Goal: Find specific page/section: Find specific page/section

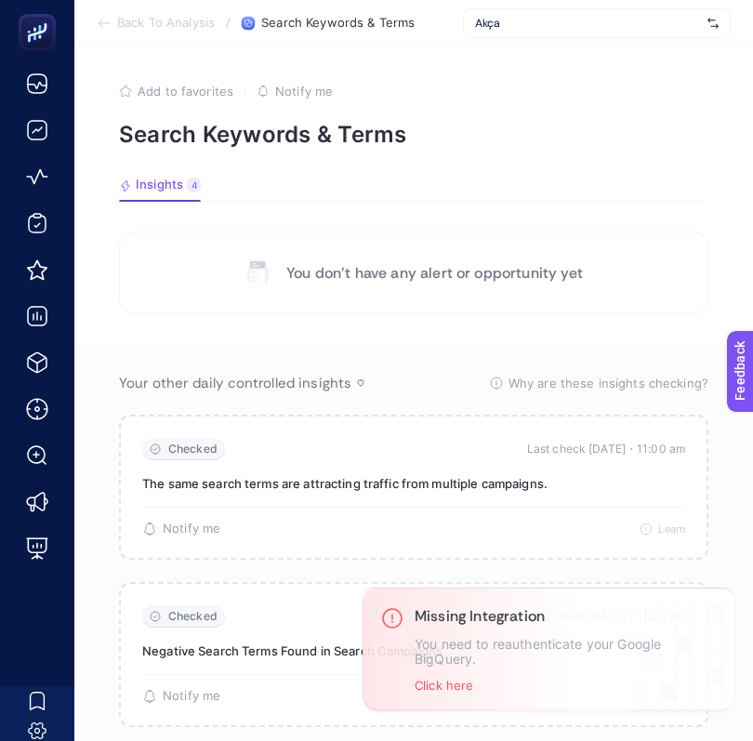
click at [636, 20] on span "Akça" at bounding box center [587, 23] width 225 height 15
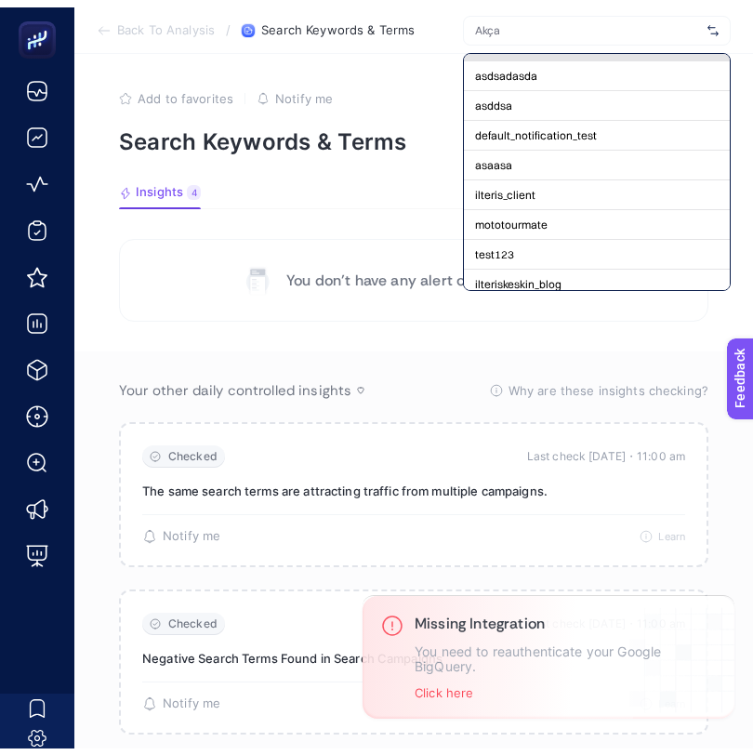
scroll to position [206, 0]
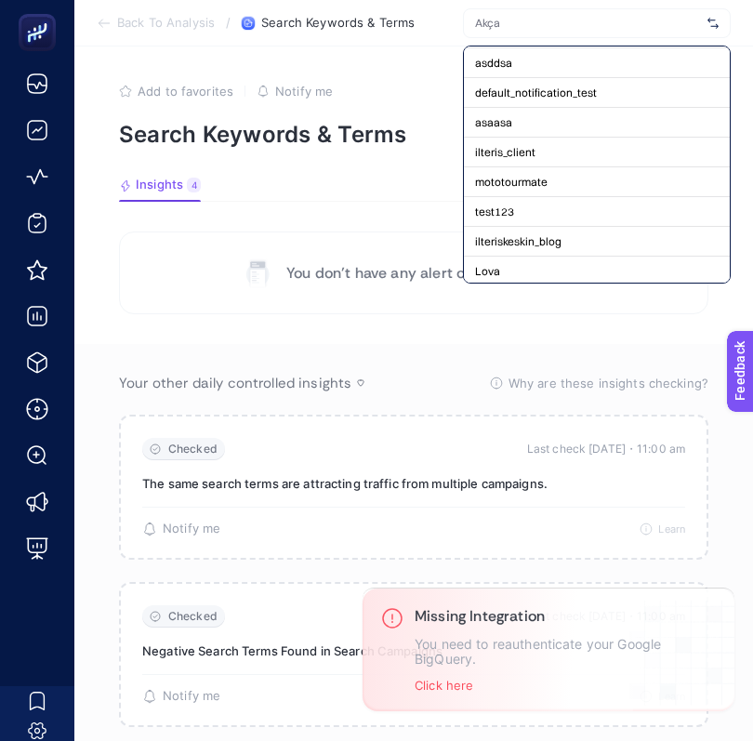
click at [335, 203] on article "Add to favorites false Notify me Search Keywords & Terms Insights 4 We generate…" at bounding box center [413, 666] width 678 height 1241
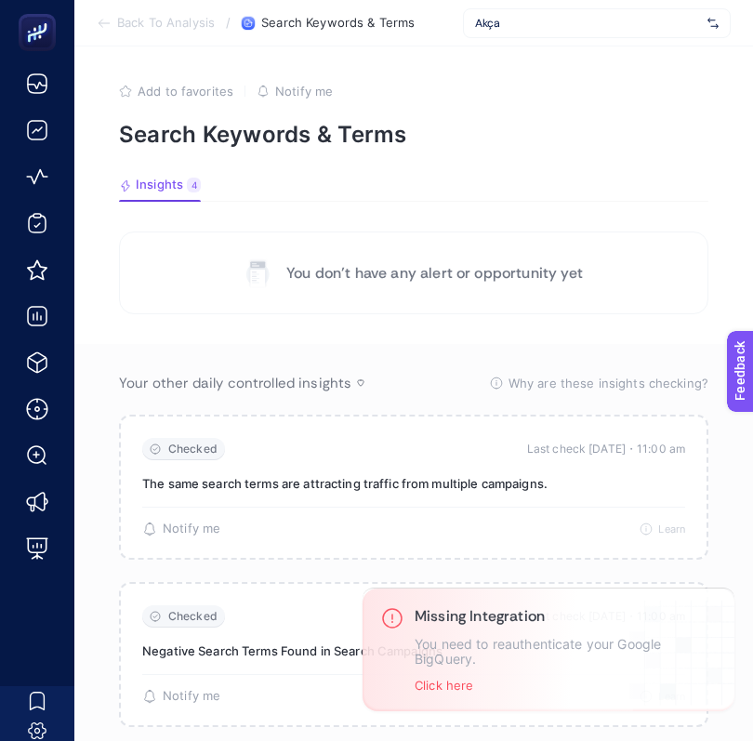
click at [178, 27] on span "Back To Analysis" at bounding box center [166, 23] width 98 height 15
click at [138, 22] on span "Back To Analysis" at bounding box center [166, 23] width 98 height 15
click at [106, 22] on icon at bounding box center [104, 23] width 15 height 15
click at [309, 33] on section "Back To Analysis / Search Keywords & Terms Akça" at bounding box center [413, 23] width 678 height 46
click at [294, 25] on span "Search Keywords & Terms" at bounding box center [337, 23] width 153 height 15
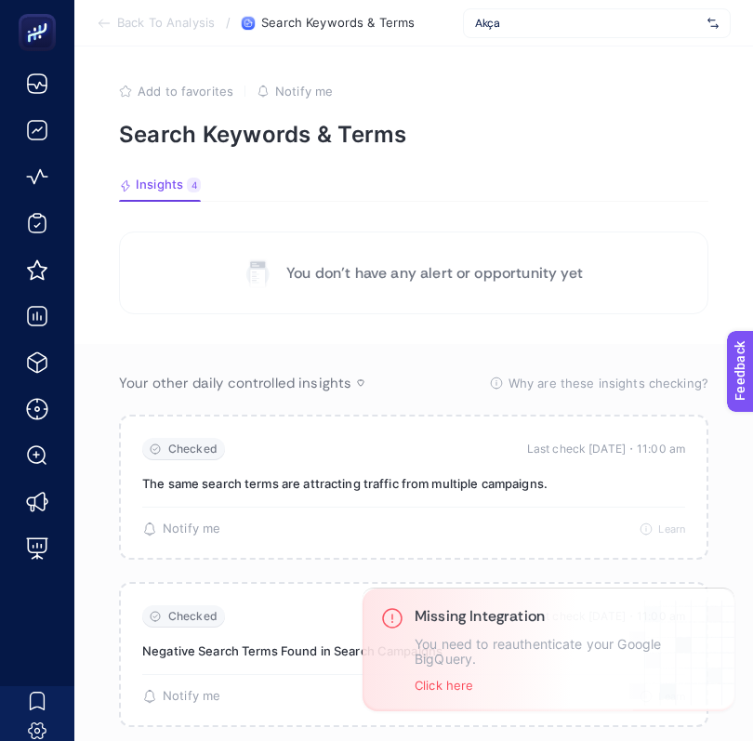
click at [200, 25] on span "Back To Analysis" at bounding box center [166, 23] width 98 height 15
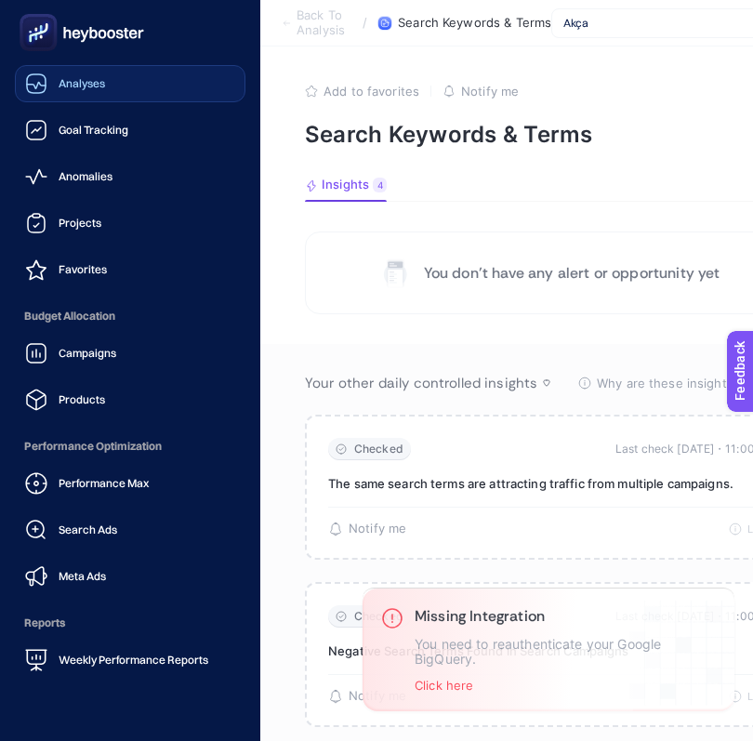
click at [100, 80] on span "Analyses" at bounding box center [82, 83] width 46 height 15
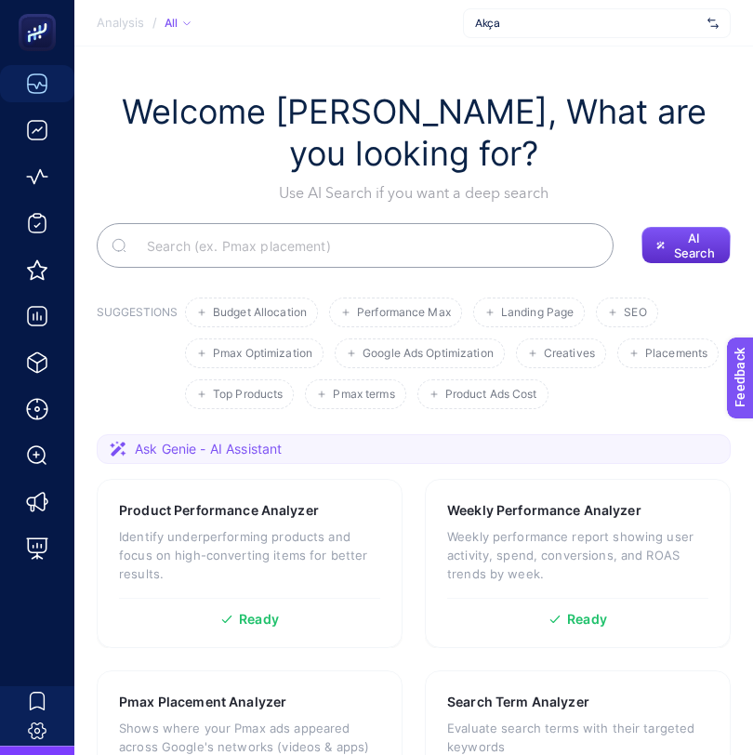
click at [443, 245] on input "Search" at bounding box center [365, 245] width 467 height 52
type input "search term"
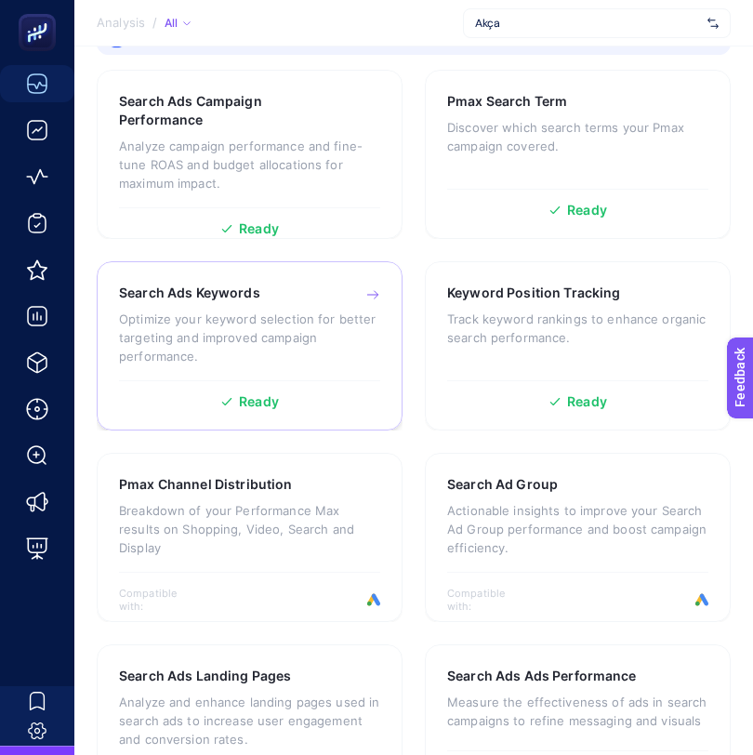
click at [270, 293] on div "Search Ads Keywords" at bounding box center [249, 292] width 261 height 19
